Goal: Find specific page/section: Find specific page/section

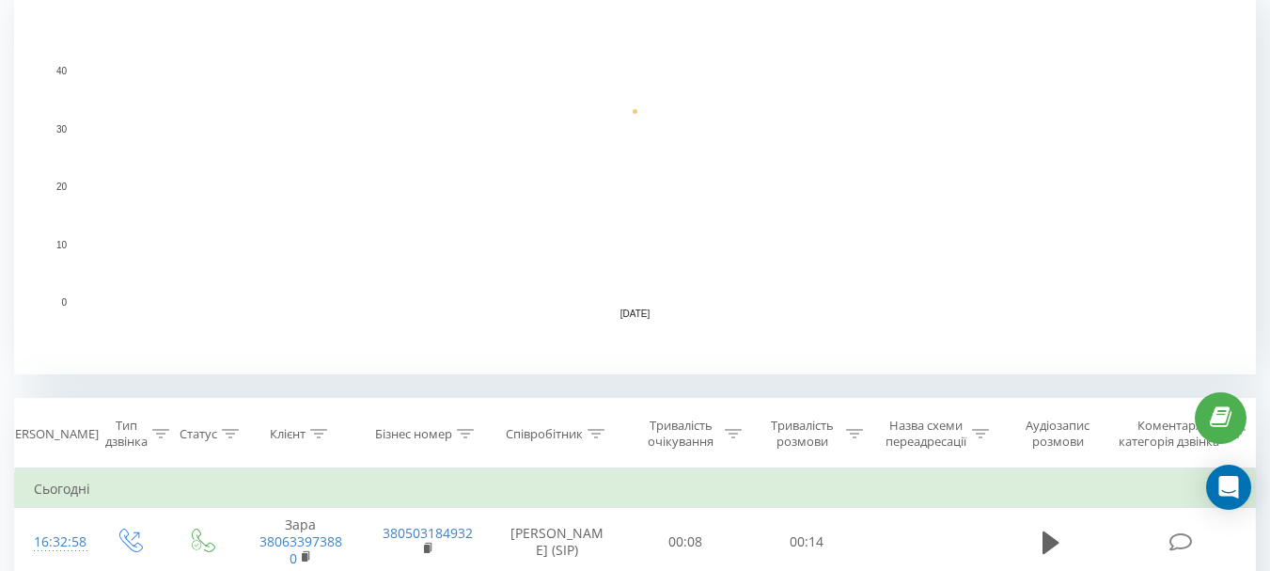
scroll to position [376, 0]
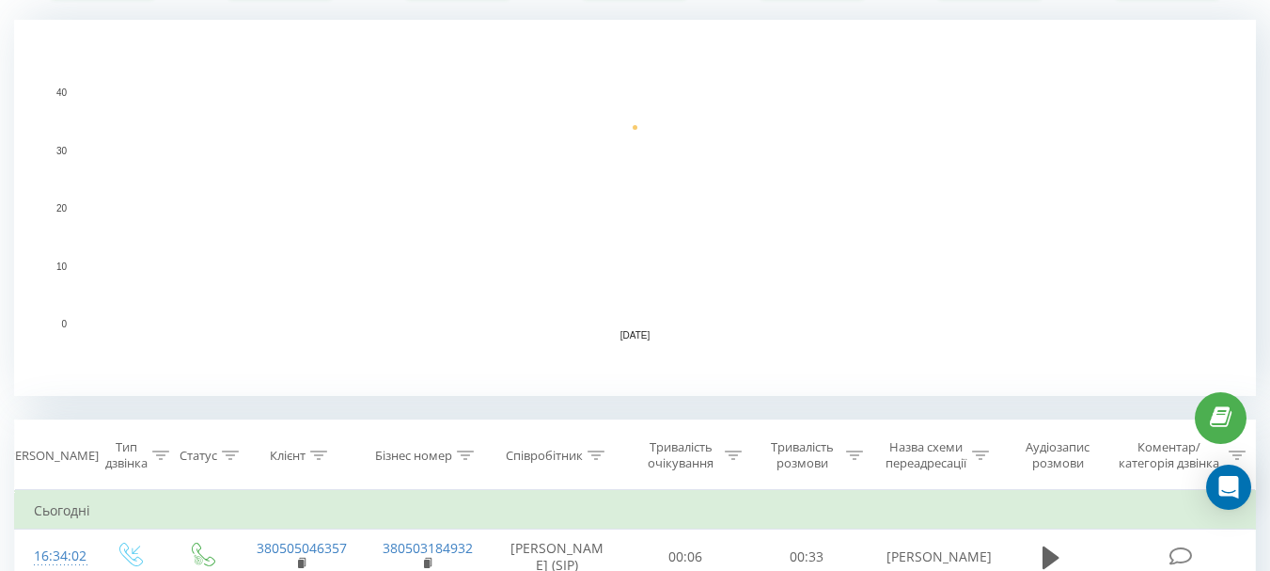
scroll to position [564, 0]
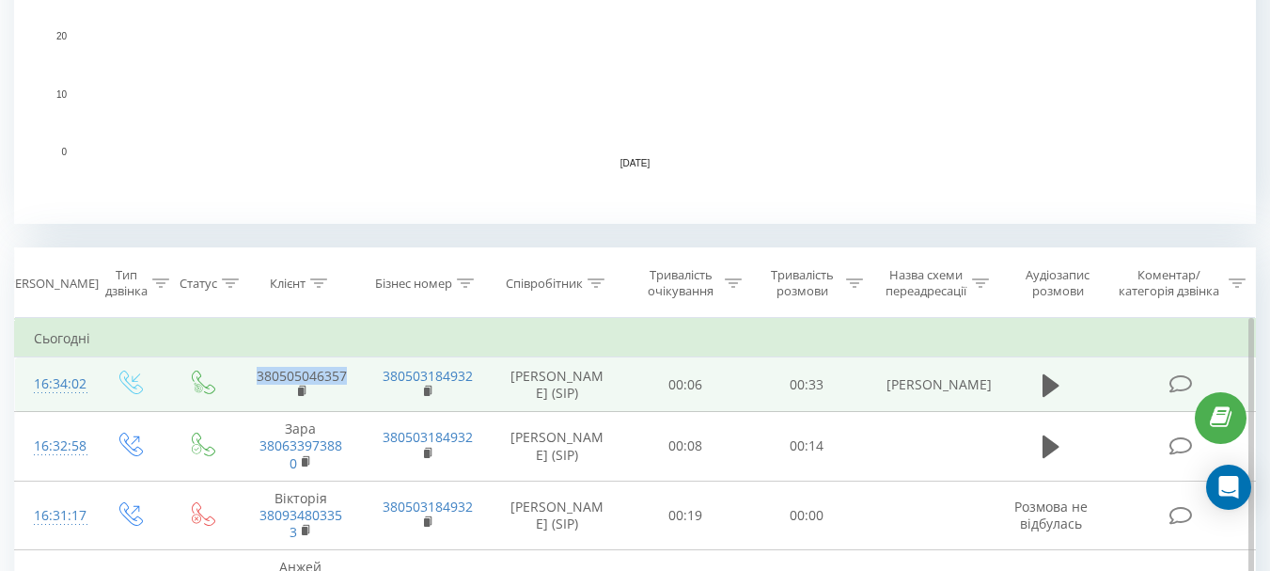
drag, startPoint x: 351, startPoint y: 376, endPoint x: 255, endPoint y: 373, distance: 95.9
click at [255, 373] on td "380505046357" at bounding box center [301, 384] width 126 height 55
copy link "380505046357"
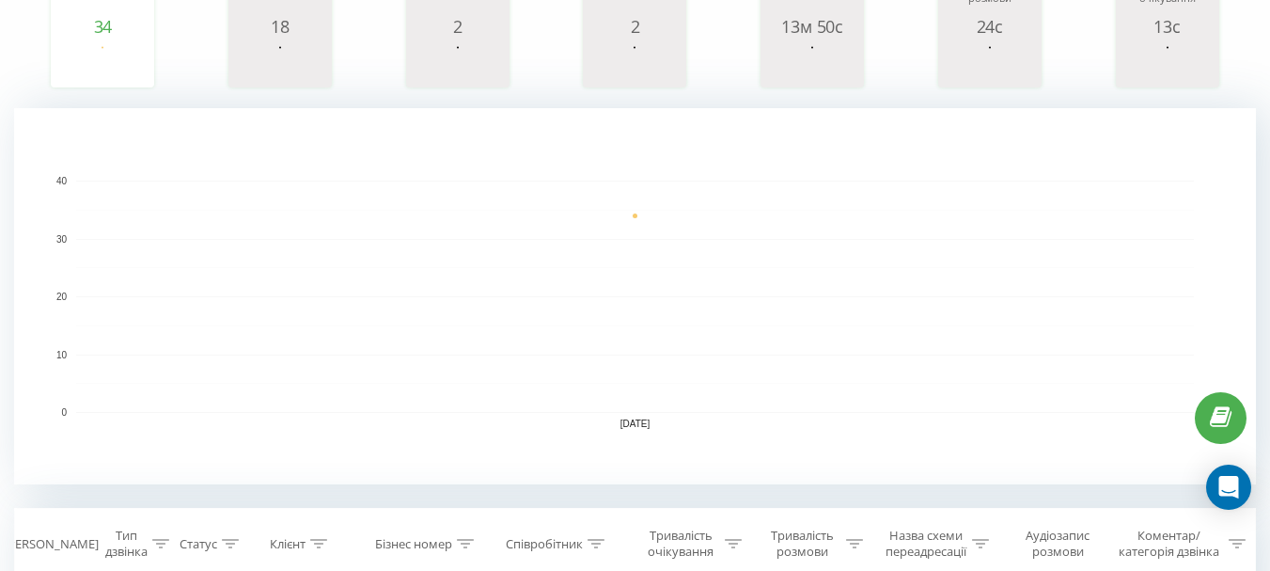
scroll to position [282, 0]
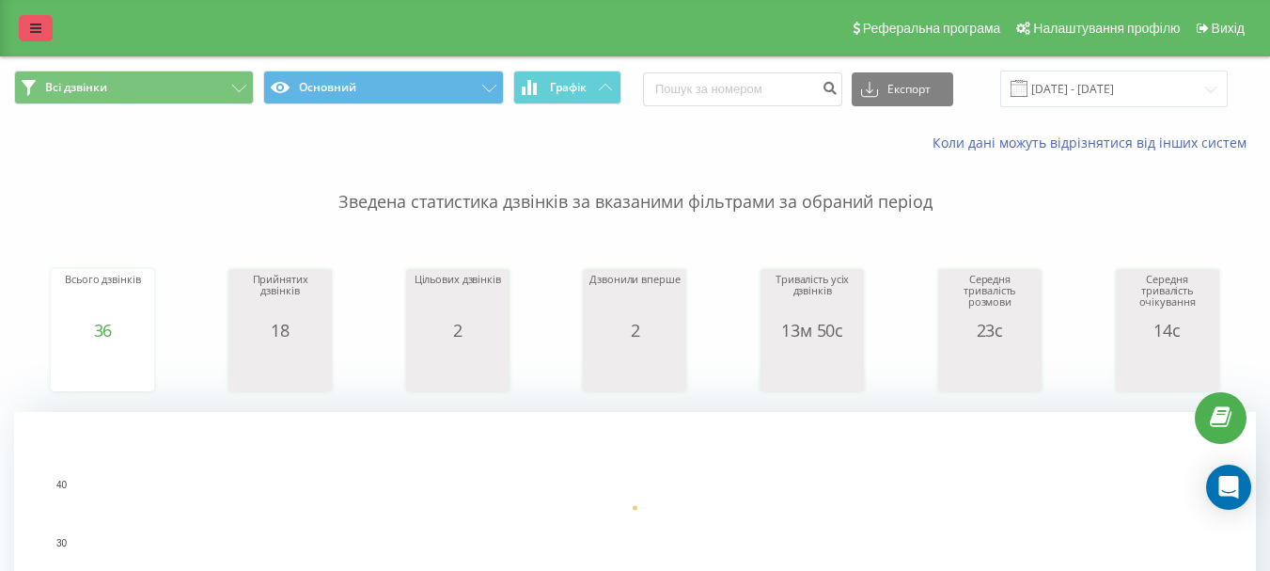
click at [39, 34] on icon at bounding box center [35, 28] width 11 height 13
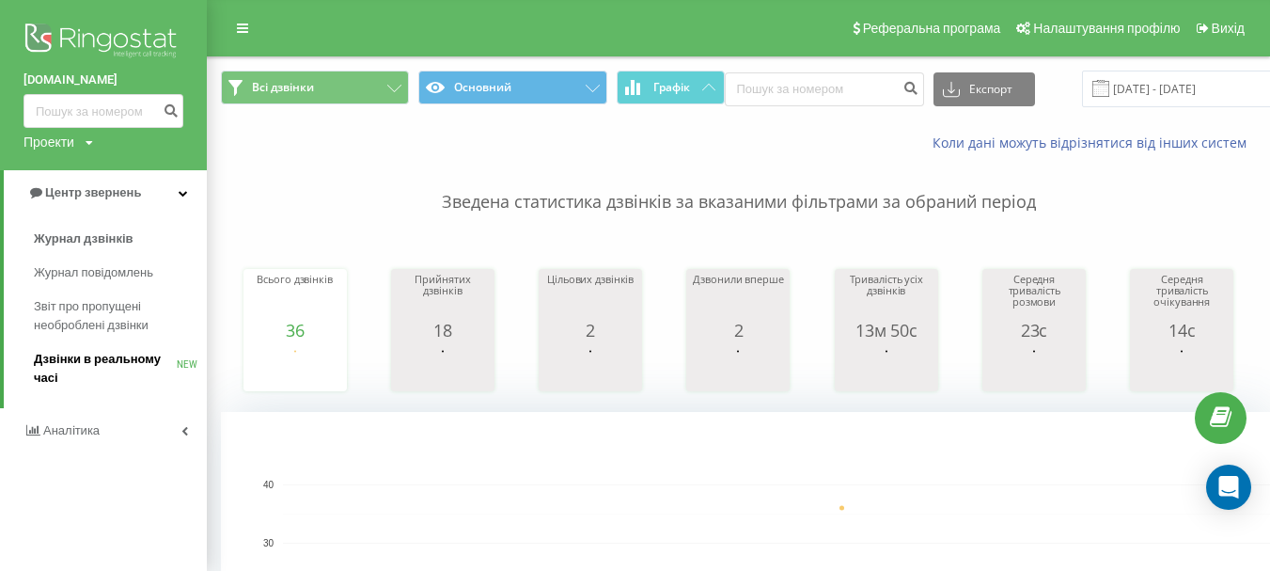
click at [119, 356] on span "Дзвінки в реальному часі" at bounding box center [105, 369] width 143 height 38
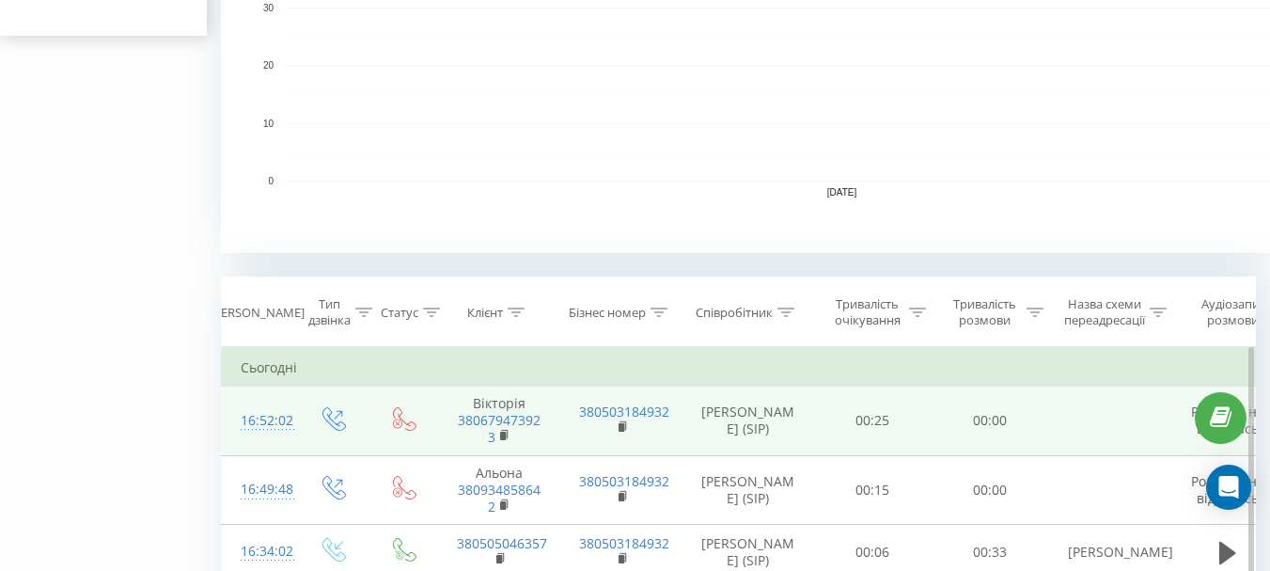
scroll to position [564, 0]
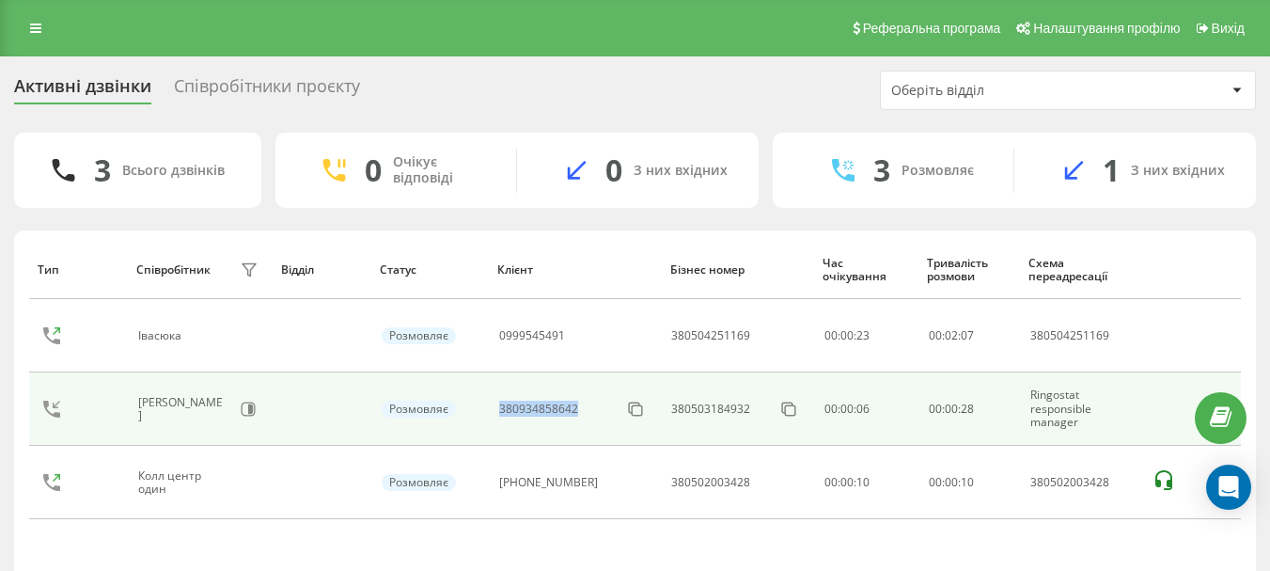
drag, startPoint x: 591, startPoint y: 411, endPoint x: 501, endPoint y: 411, distance: 90.3
click at [501, 411] on td "380934858642" at bounding box center [575, 408] width 172 height 73
copy div "380934858642"
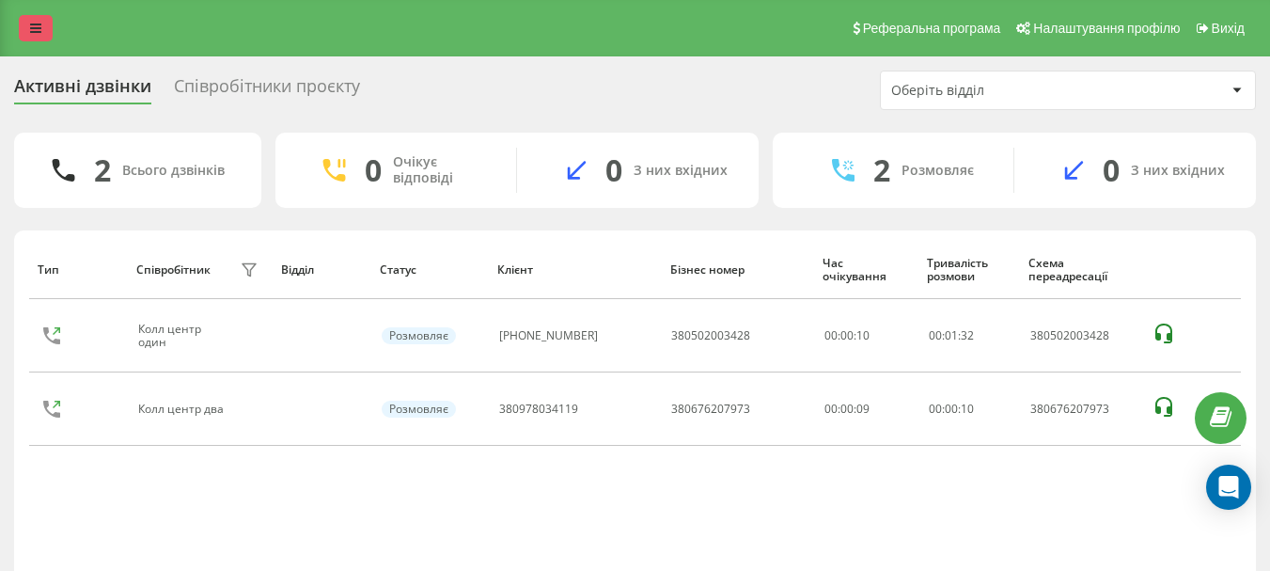
click at [28, 24] on link at bounding box center [36, 28] width 34 height 26
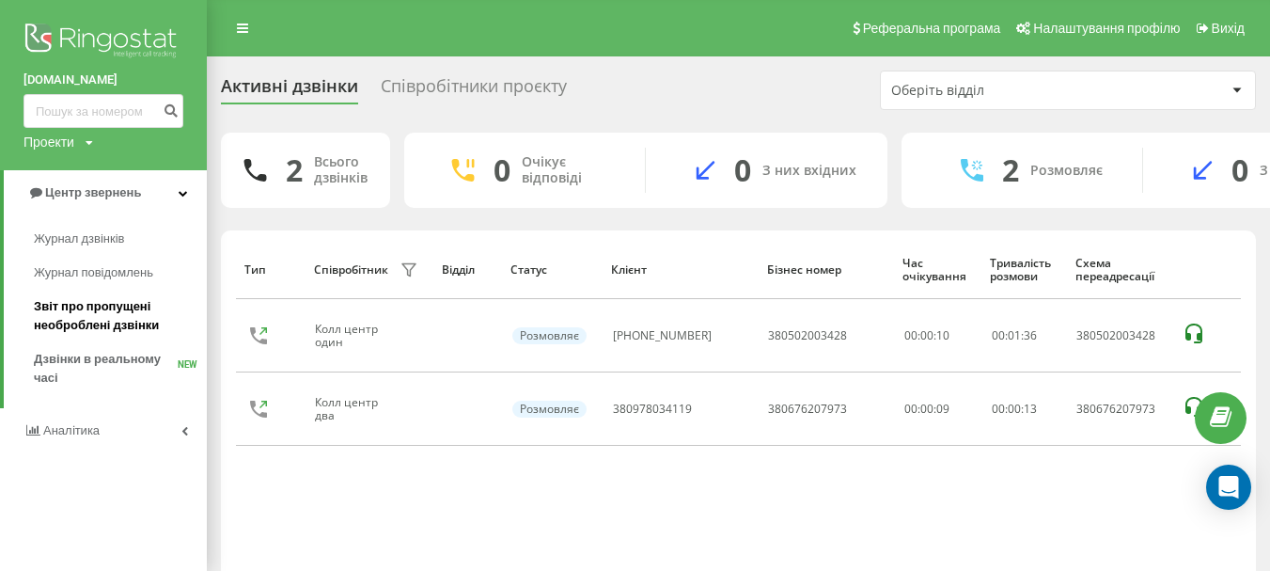
click at [134, 325] on span "Звіт про пропущені необроблені дзвінки" at bounding box center [116, 316] width 164 height 38
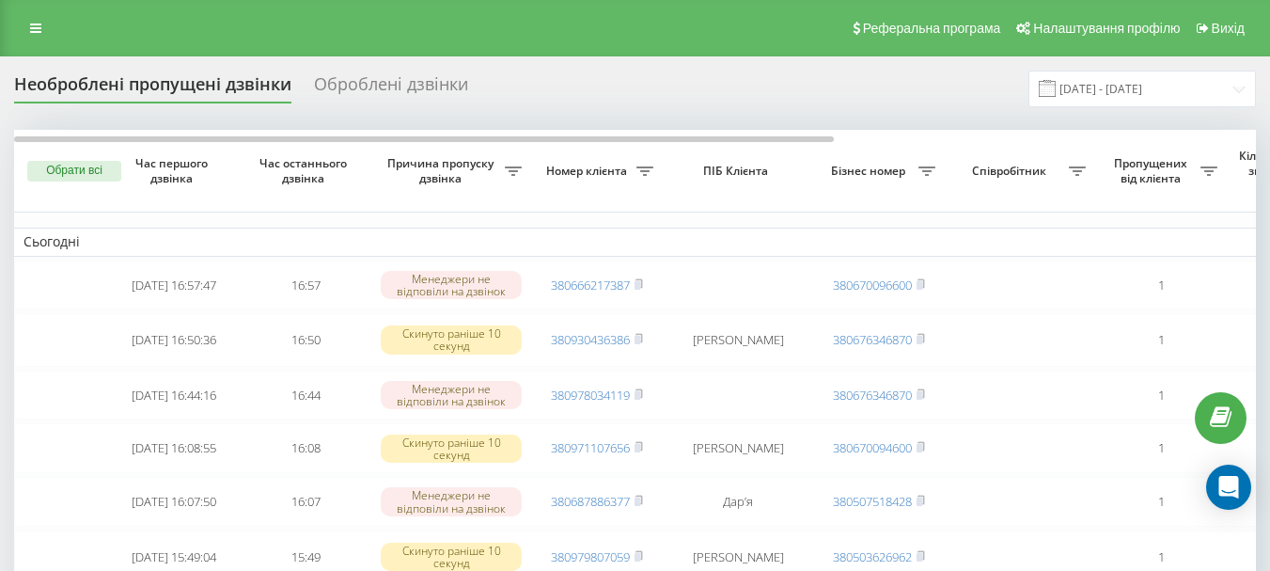
click at [923, 99] on div "Необроблені пропущені дзвінки Оброблені дзвінки [DATE] - [DATE]" at bounding box center [635, 89] width 1242 height 37
click at [927, 175] on icon at bounding box center [927, 170] width 17 height 9
click at [895, 176] on span "Бізнес номер" at bounding box center [871, 171] width 96 height 15
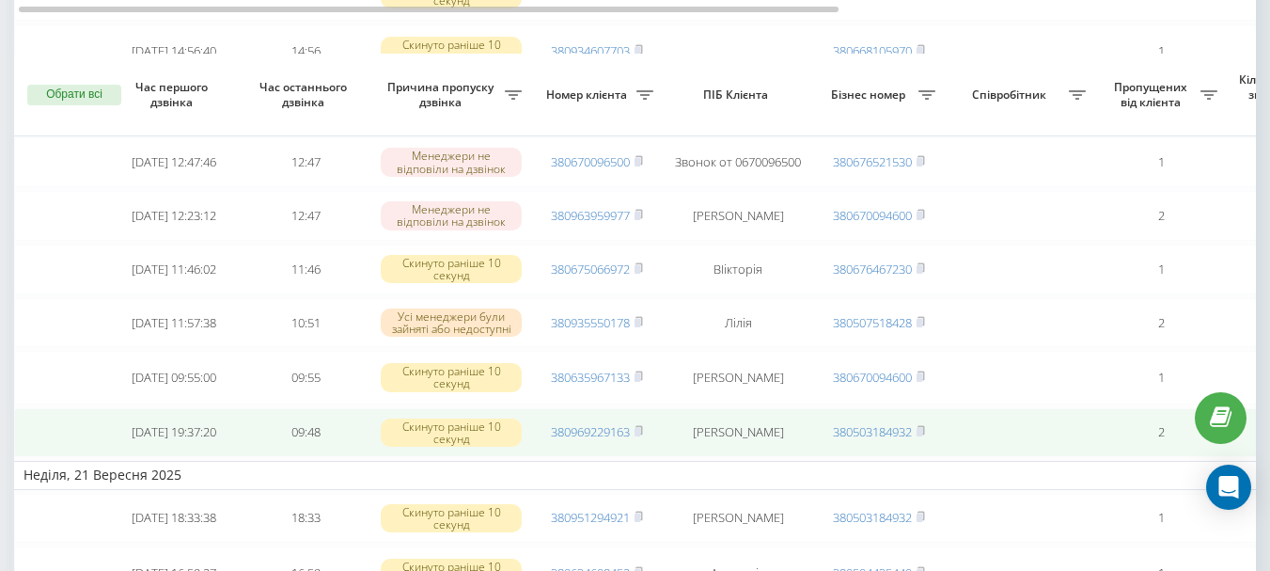
scroll to position [846, 0]
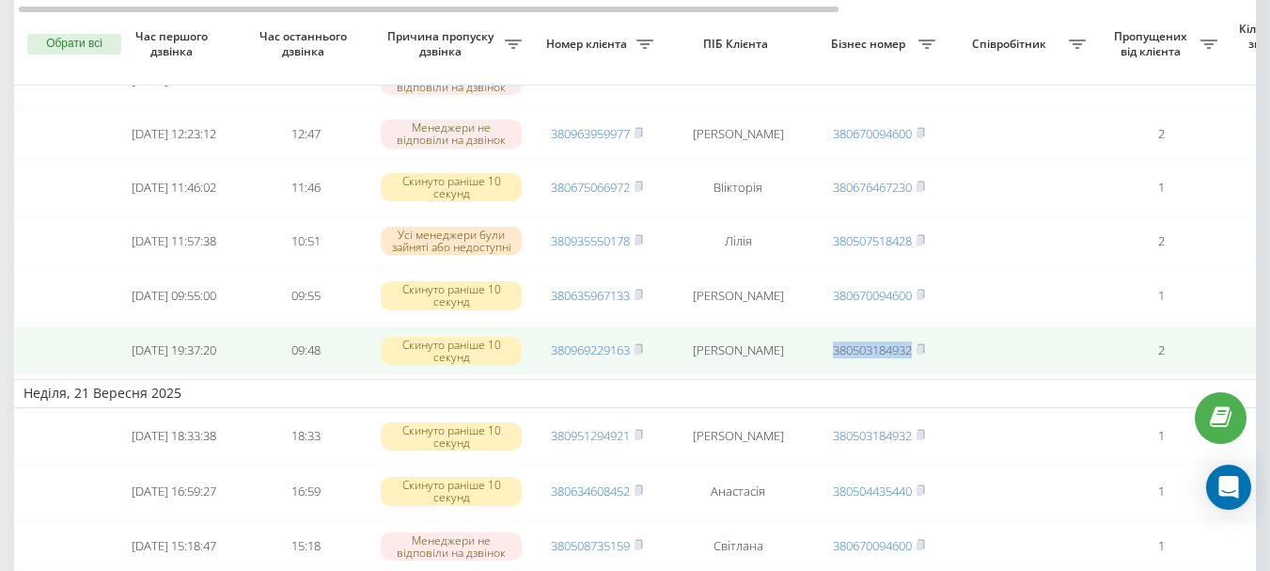
drag, startPoint x: 825, startPoint y: 376, endPoint x: 894, endPoint y: 378, distance: 69.6
click at [917, 376] on td "380503184932" at bounding box center [879, 351] width 132 height 50
copy link "380503184932"
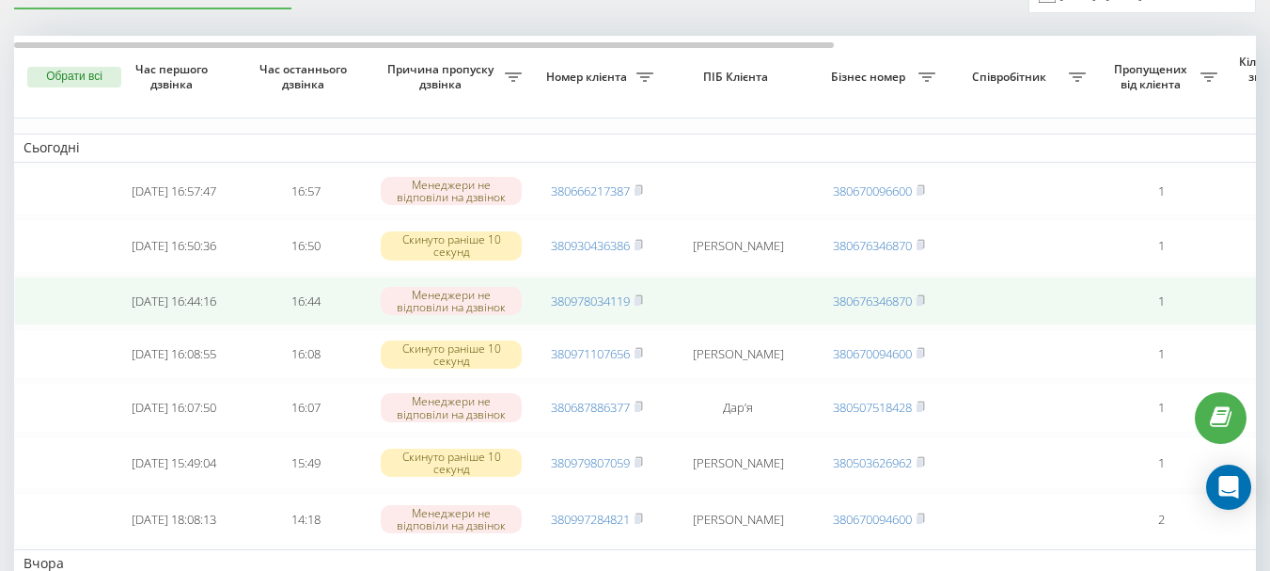
scroll to position [0, 0]
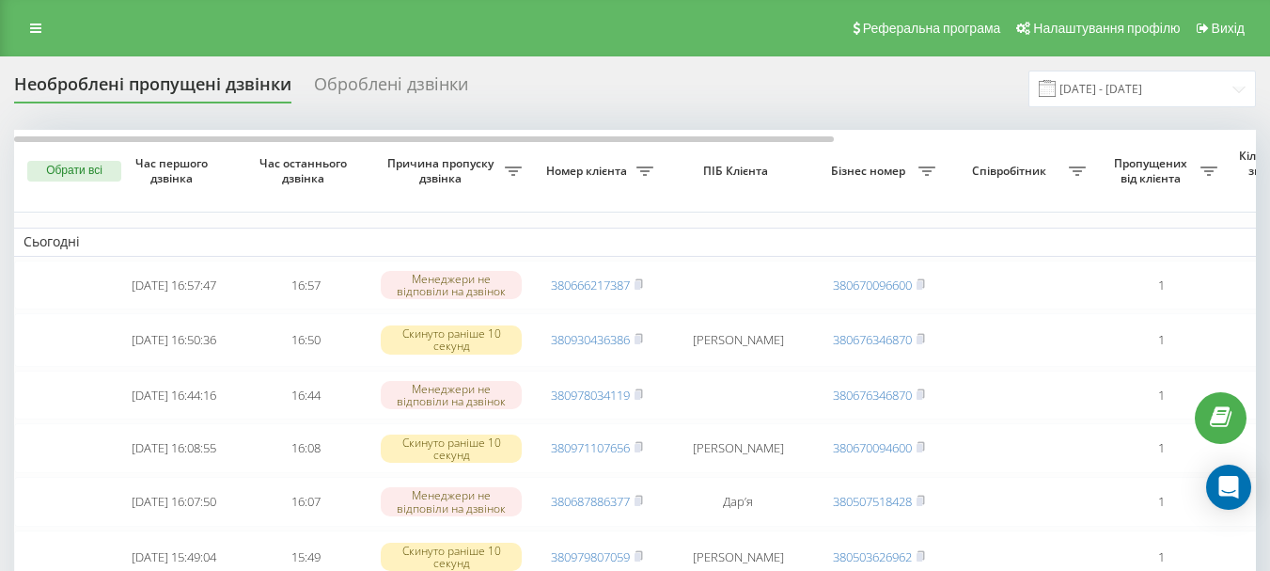
click at [927, 174] on icon at bounding box center [927, 170] width 17 height 9
click at [839, 285] on input "text" at bounding box center [927, 286] width 212 height 33
type input "380503184932"
click at [1005, 324] on span "OK" at bounding box center [991, 321] width 53 height 29
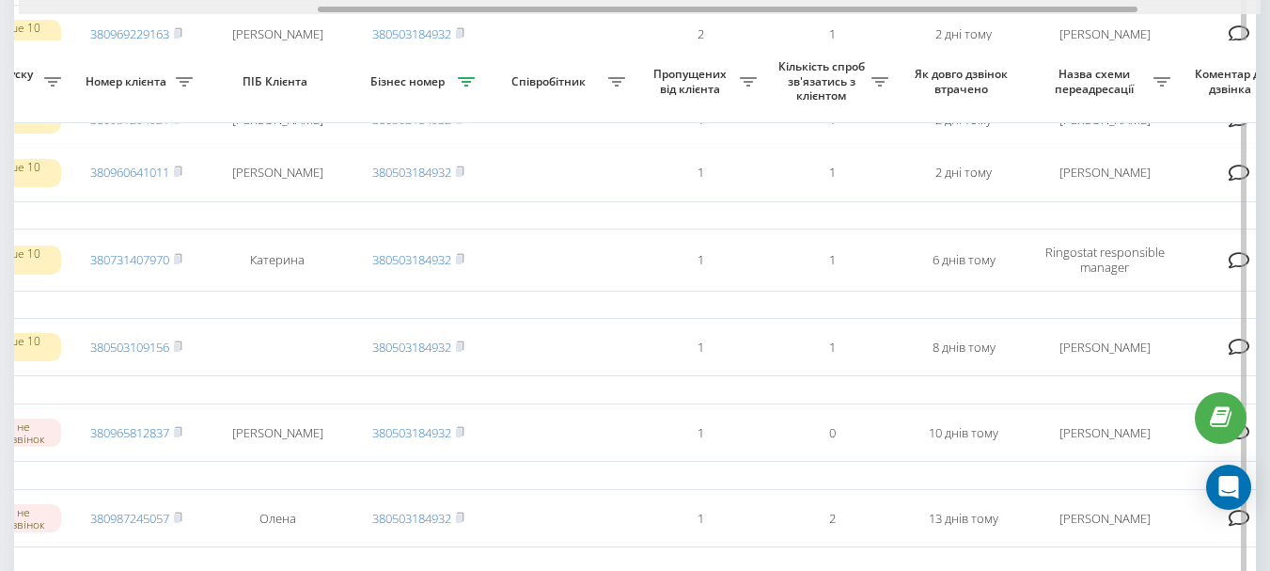
scroll to position [0, 452]
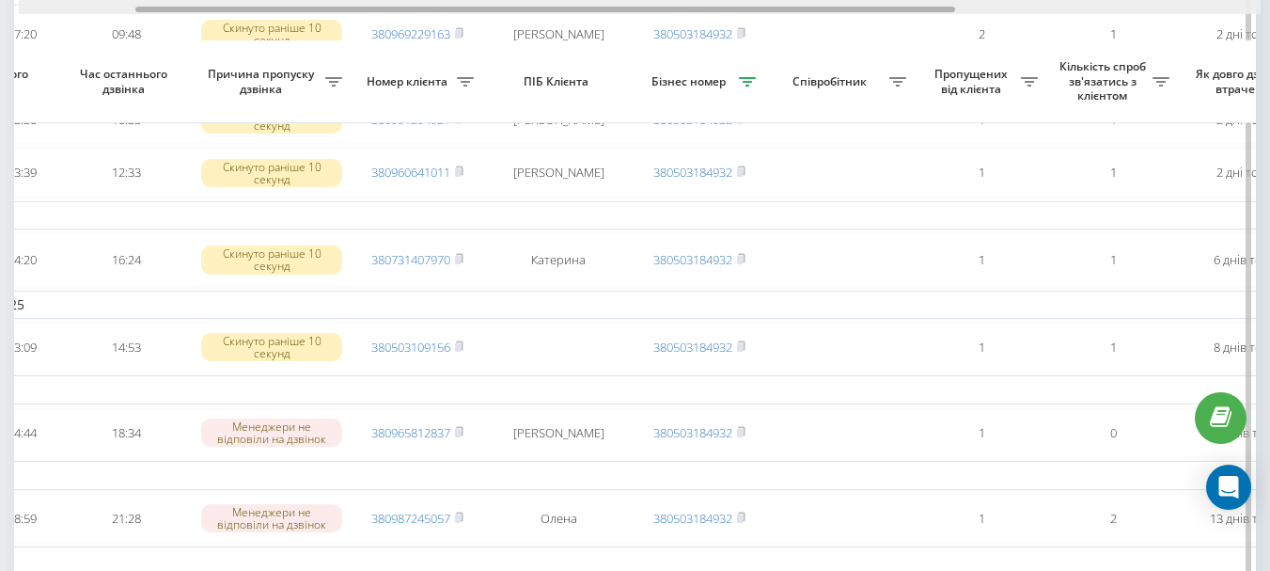
drag, startPoint x: 600, startPoint y: 8, endPoint x: 705, endPoint y: 116, distance: 150.3
click at [720, 91] on div "Обрати всі Час першого дзвінка Час останнього дзвінка Причина пропуску дзвінка …" at bounding box center [635, 545] width 1242 height 1333
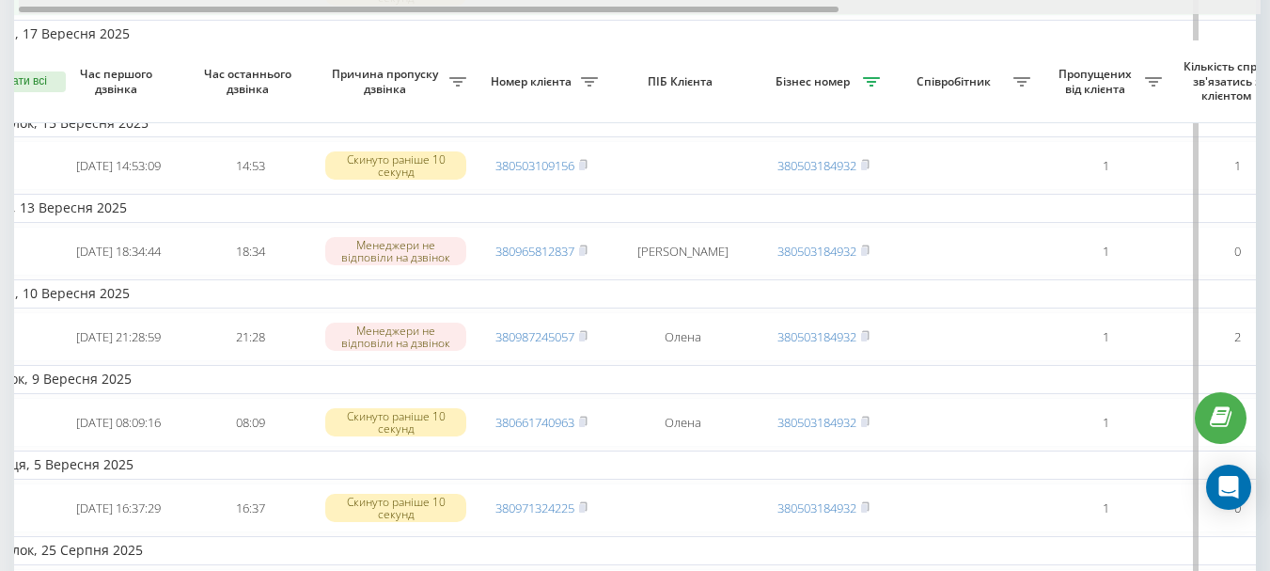
scroll to position [0, 0]
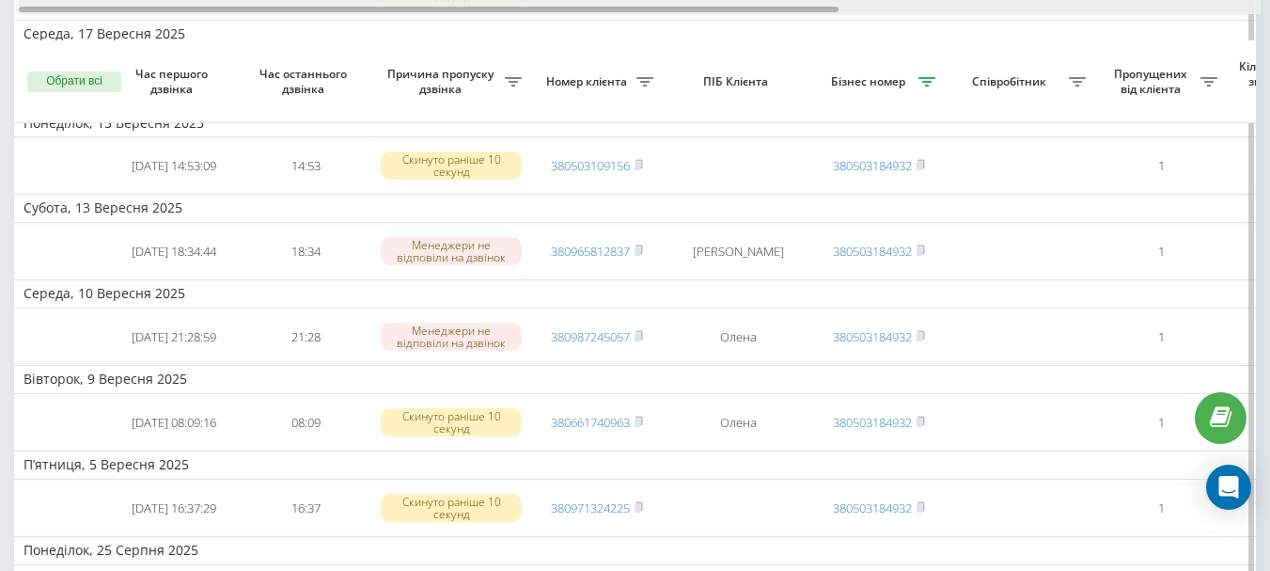
drag, startPoint x: 800, startPoint y: 8, endPoint x: 280, endPoint y: 25, distance: 520.3
click at [280, 25] on div "Обрати всі Час першого дзвінка Час останнього дзвінка Причина пропуску дзвінка …" at bounding box center [635, 363] width 1242 height 1333
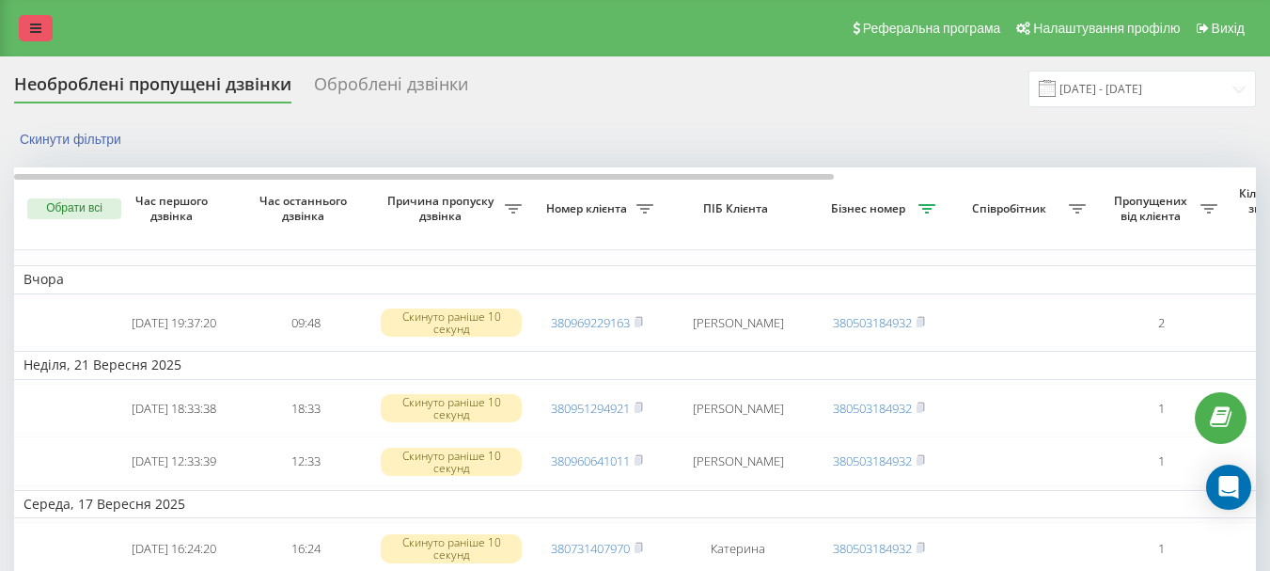
click at [27, 23] on link at bounding box center [36, 28] width 34 height 26
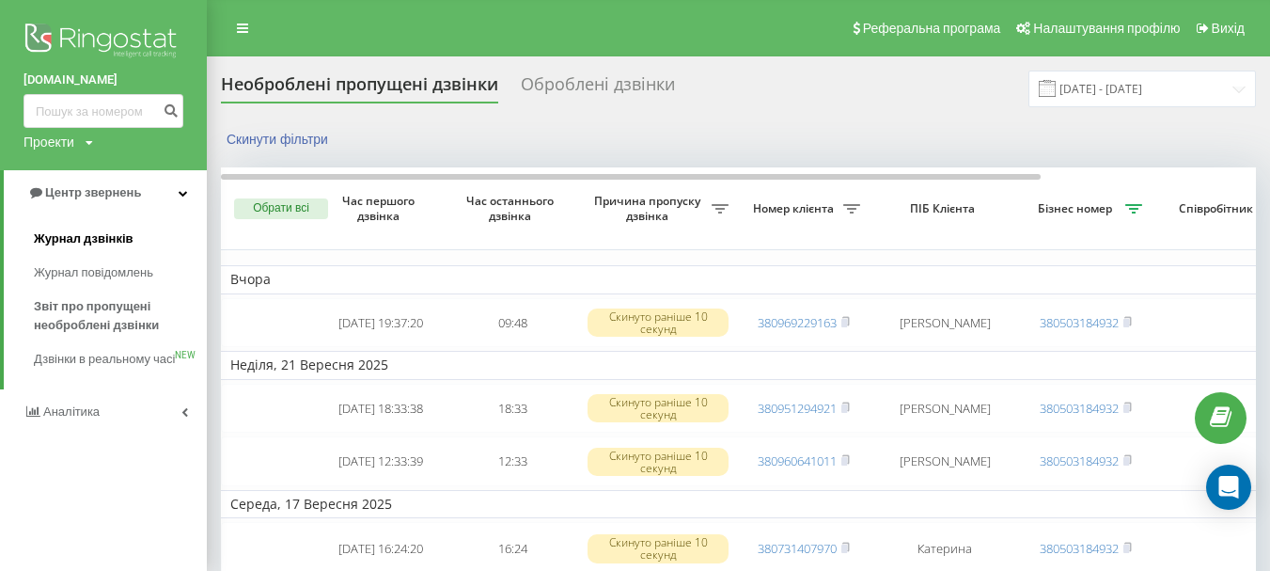
click at [122, 244] on span "Журнал дзвінків" at bounding box center [84, 238] width 100 height 19
